Goal: Information Seeking & Learning: Find contact information

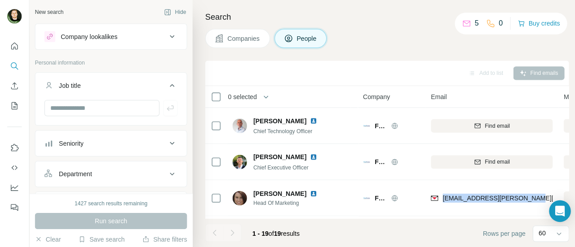
scroll to position [84, 0]
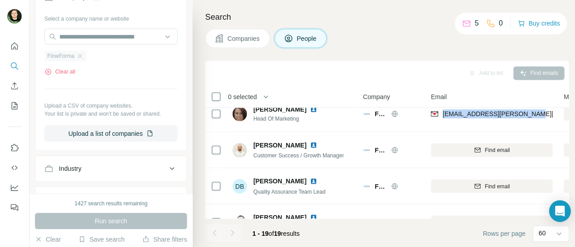
click at [82, 50] on div "FlowForma" at bounding box center [64, 55] width 41 height 11
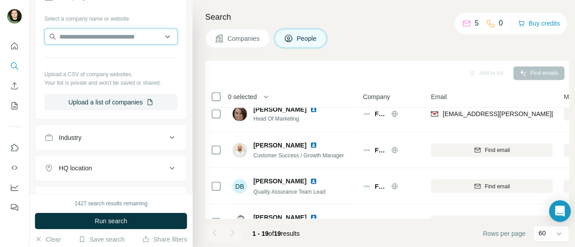
click at [93, 31] on input "text" at bounding box center [110, 36] width 132 height 16
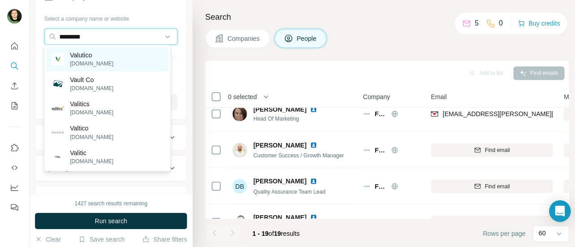
type input "*********"
click at [111, 58] on div "Valutico [DOMAIN_NAME]" at bounding box center [106, 59] width 121 height 24
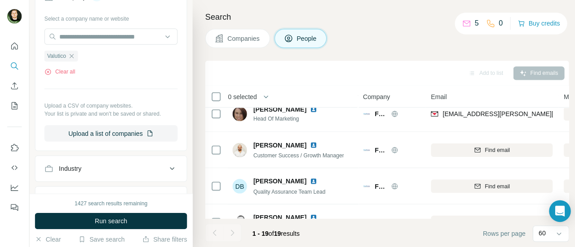
click at [139, 53] on ul "Valutico" at bounding box center [110, 55] width 132 height 11
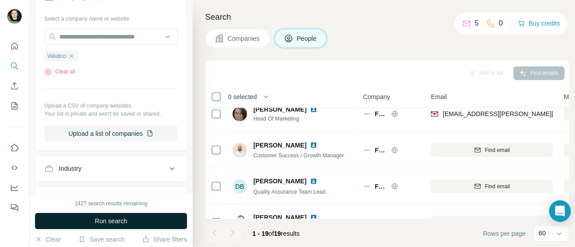
click at [131, 217] on button "Run search" at bounding box center [110, 219] width 151 height 16
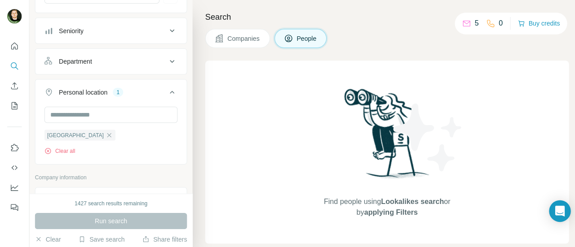
scroll to position [113, 0]
click at [105, 132] on icon "button" at bounding box center [108, 132] width 7 height 7
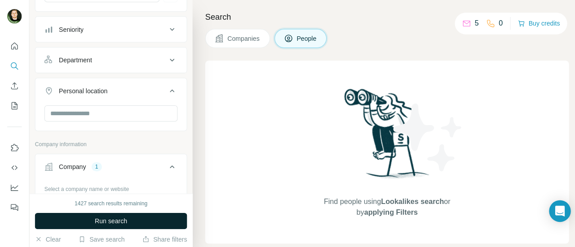
click at [114, 217] on span "Run search" at bounding box center [110, 219] width 32 height 9
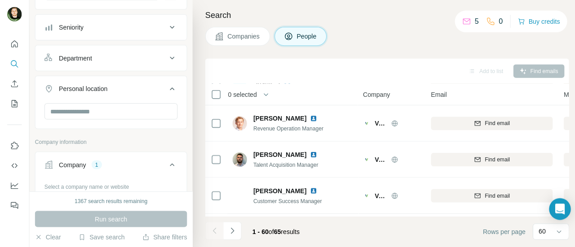
scroll to position [736, 0]
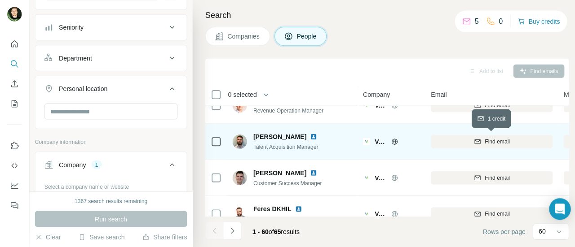
click at [489, 146] on button "Find email" at bounding box center [487, 142] width 121 height 13
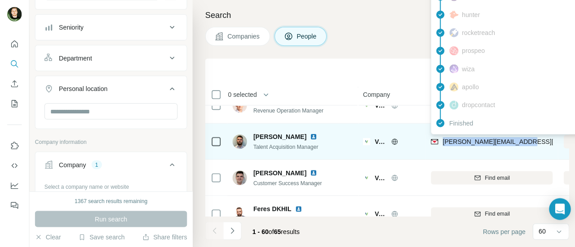
drag, startPoint x: 516, startPoint y: 140, endPoint x: 438, endPoint y: 142, distance: 78.6
click at [438, 142] on div "[PERSON_NAME][EMAIL_ADDRESS][DOMAIN_NAME]" at bounding box center [487, 142] width 121 height 25
copy span "[PERSON_NAME][EMAIL_ADDRESS][DOMAIN_NAME]"
